Goal: Navigation & Orientation: Find specific page/section

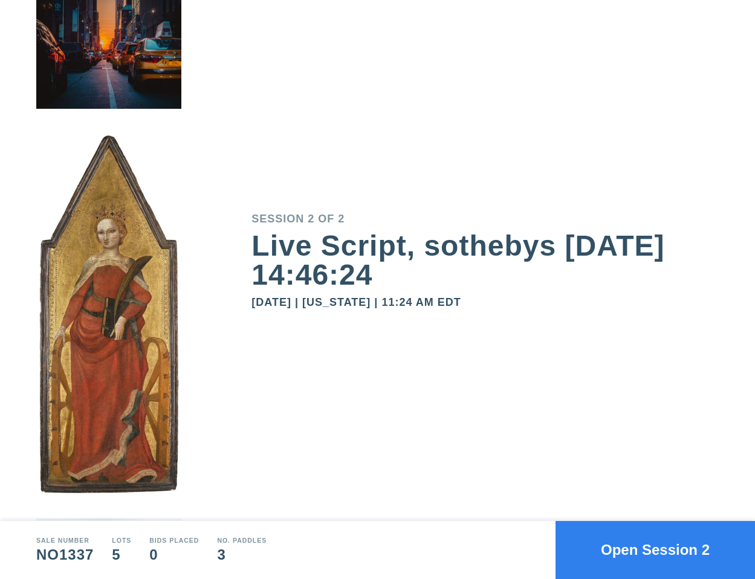
click at [670, 79] on div "Session 2 of 2 Live Script, sothebys 2025-09-30 14:46:24 September 30, 2025 | N…" at bounding box center [502, 260] width 503 height 521
click at [634, 546] on button "Open Session 2" at bounding box center [654, 550] width 199 height 58
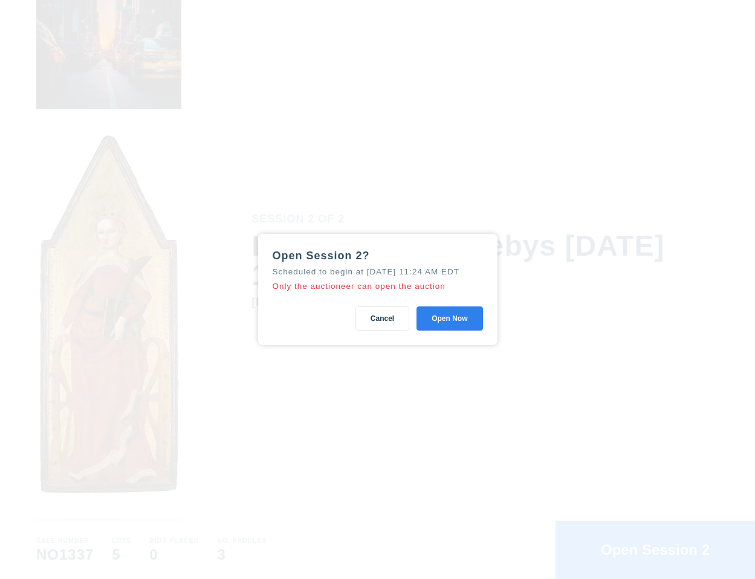
click at [466, 324] on button "Open Now" at bounding box center [449, 318] width 66 height 24
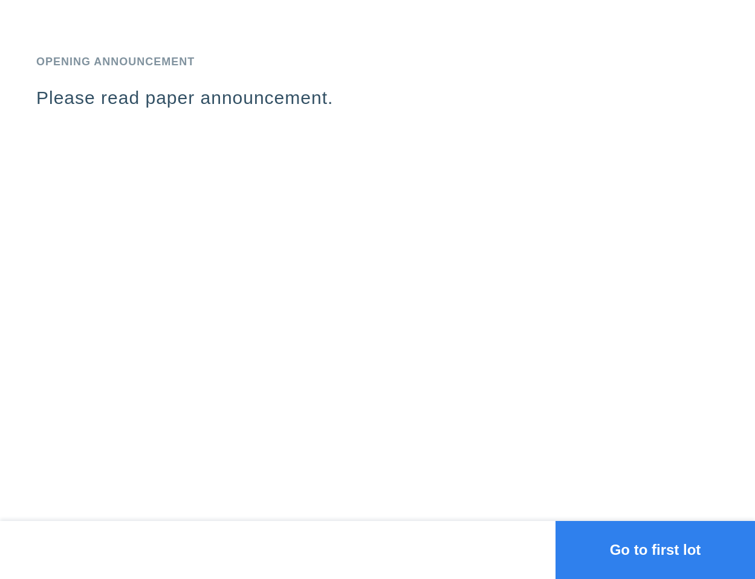
click at [628, 540] on button "Go to first lot" at bounding box center [654, 550] width 199 height 58
click at [648, 555] on button "Go to first lot" at bounding box center [654, 550] width 199 height 58
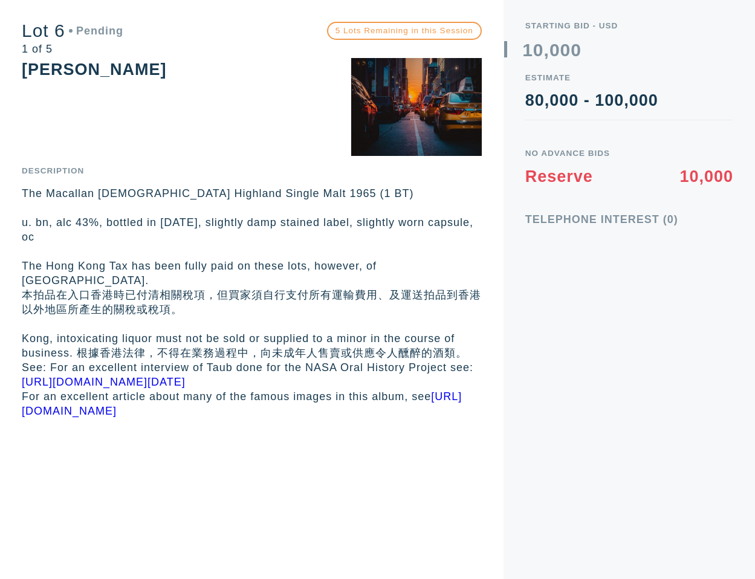
click at [289, 154] on div "Lot 6 Pending 1 of 5 5 Lots Remaining in this Session [PERSON_NAME] Description…" at bounding box center [251, 209] width 503 height 418
